Goal: Information Seeking & Learning: Learn about a topic

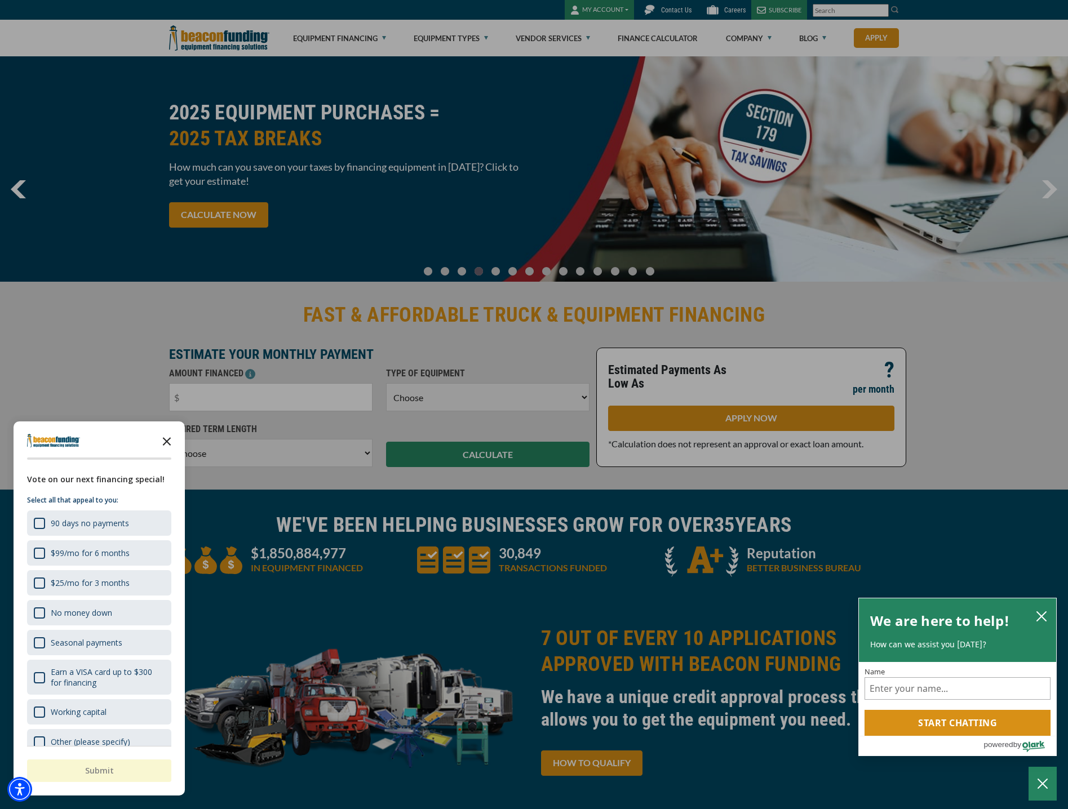
click at [163, 433] on icon "Close the survey" at bounding box center [167, 440] width 23 height 23
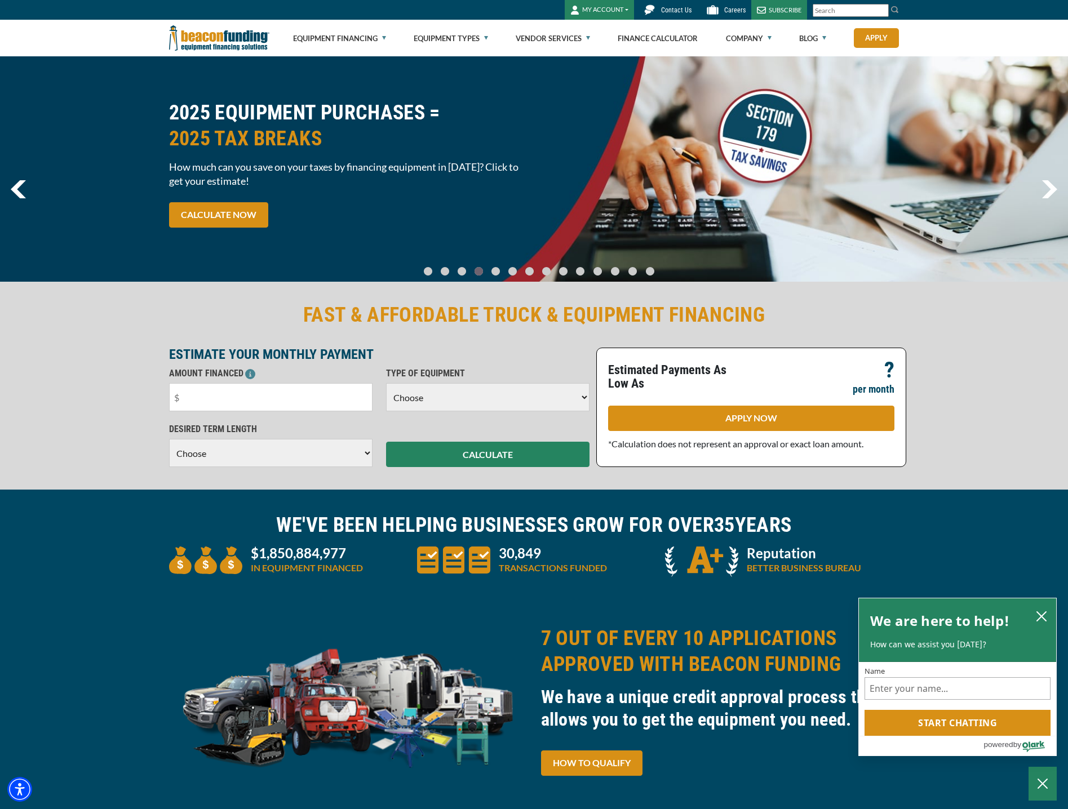
click at [492, 36] on ul "Equipment Financing Financing Programs Empty heading Flexible Financing Lease-T…" at bounding box center [596, 38] width 606 height 37
click at [478, 39] on link "Equipment Types" at bounding box center [451, 38] width 74 height 36
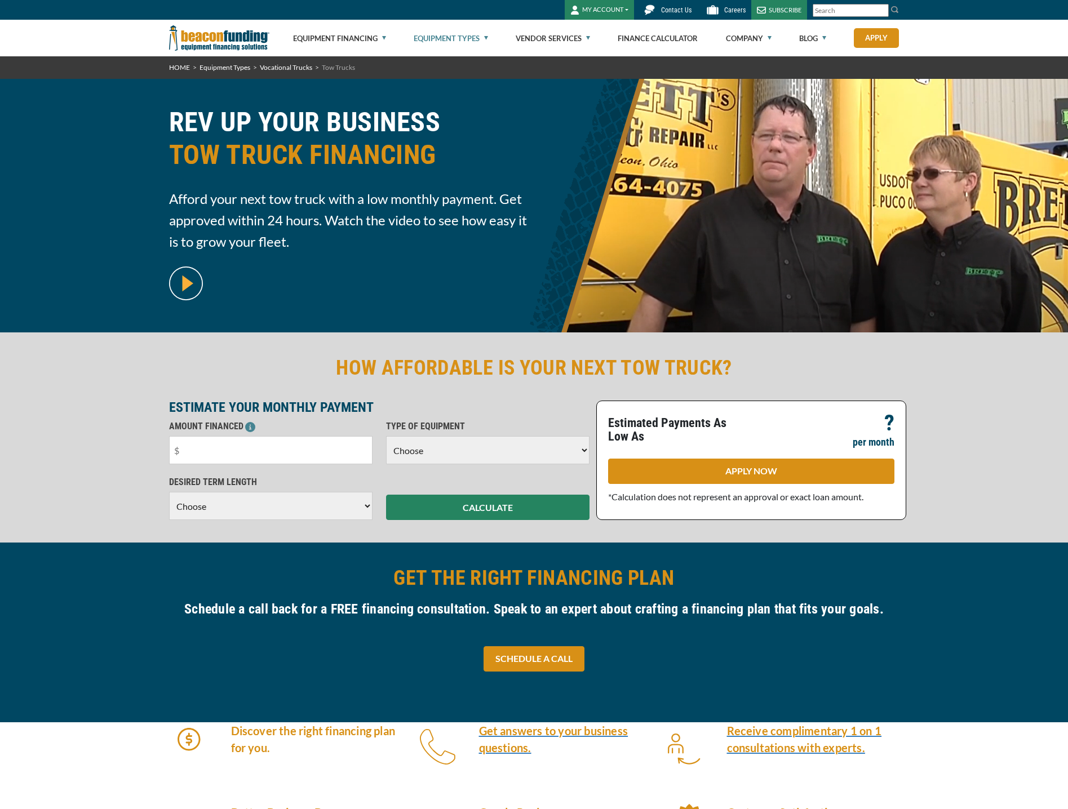
click at [424, 35] on link "Equipment Types" at bounding box center [451, 38] width 74 height 36
click at [475, 34] on link "Equipment Types" at bounding box center [451, 38] width 74 height 36
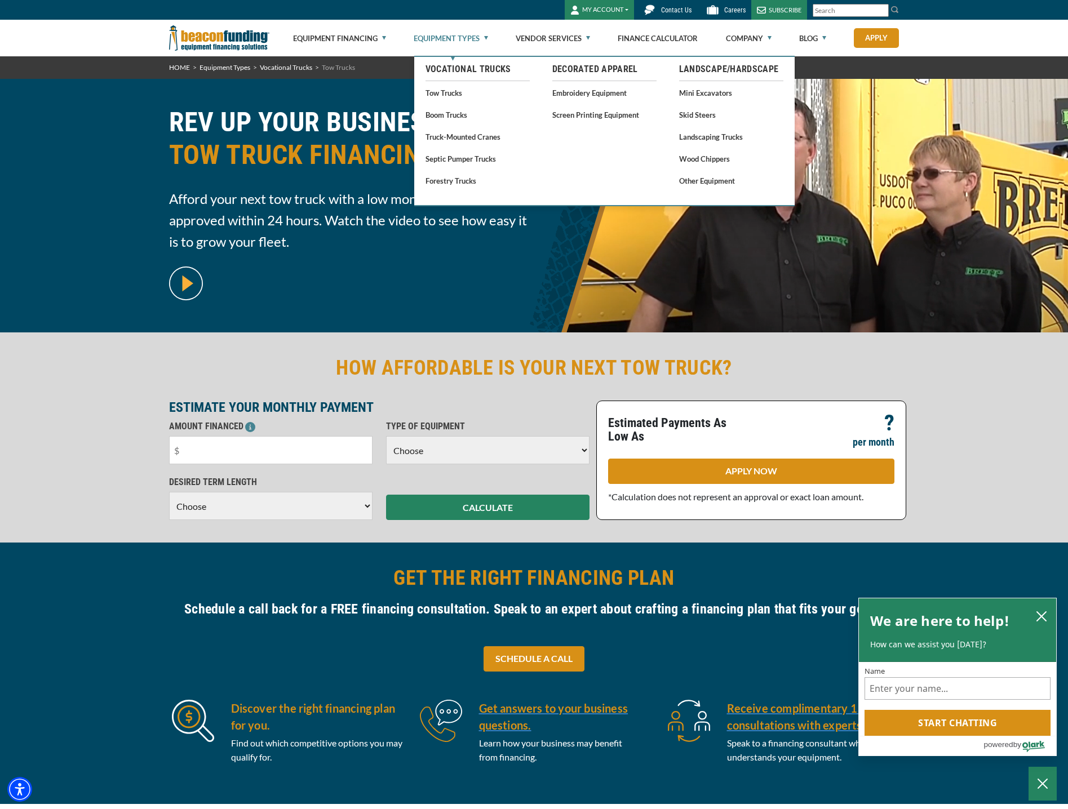
click at [455, 37] on link "Equipment Types" at bounding box center [451, 38] width 74 height 36
click at [697, 69] on link "Landscape/Hardscape" at bounding box center [731, 70] width 104 height 14
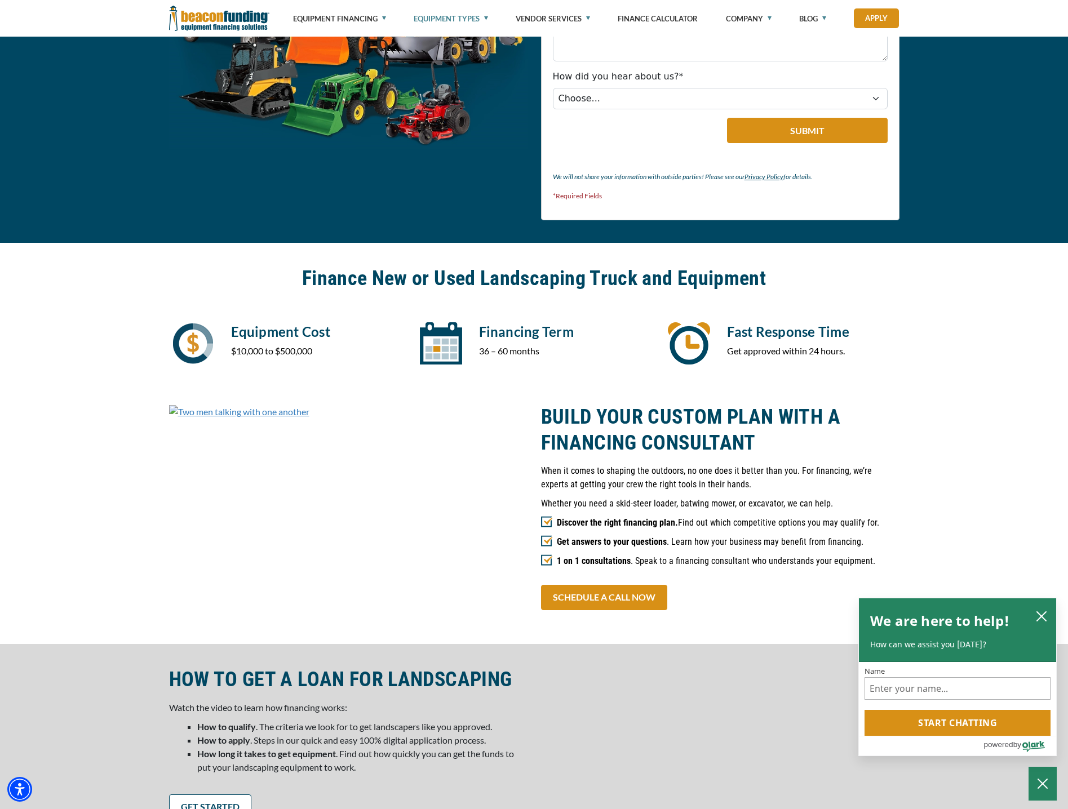
scroll to position [902, 0]
